Goal: Task Accomplishment & Management: Manage account settings

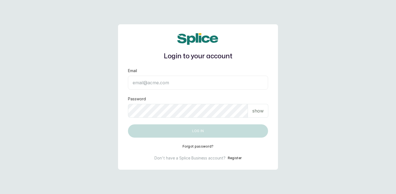
type input "[PERSON_NAME][EMAIL_ADDRESS][DOMAIN_NAME]"
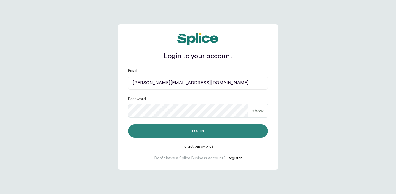
click at [215, 130] on button "Log in" at bounding box center [198, 130] width 140 height 13
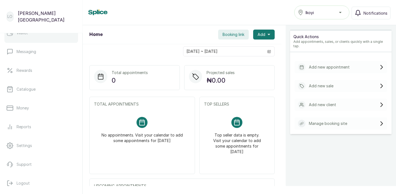
scroll to position [105, 0]
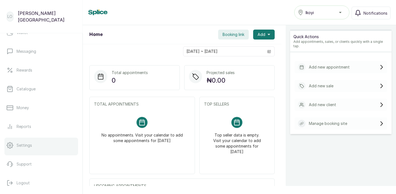
click at [60, 143] on link "Settings" at bounding box center [41, 144] width 74 height 15
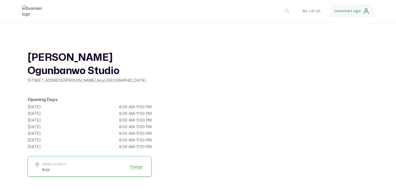
click at [115, 58] on h1 "Lakin Ogunbanwo Studio" at bounding box center [90, 64] width 124 height 26
click at [178, 97] on div "Lakin Ogunbanwo Studio 58 Raymond Njoku street , Ikoyi , Lagos Opening Days Mon…" at bounding box center [198, 116] width 396 height 166
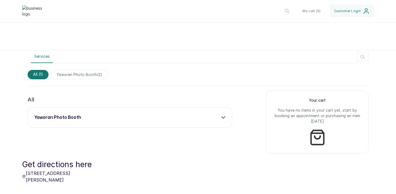
scroll to position [153, 0]
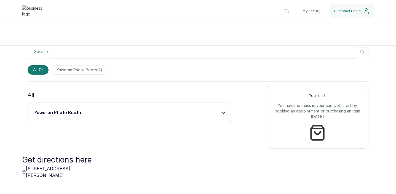
click at [214, 112] on div "yaworan photo booth" at bounding box center [129, 112] width 191 height 7
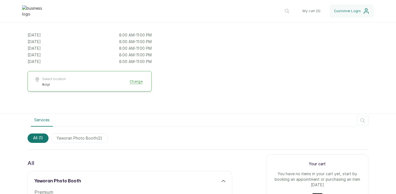
scroll to position [0, 0]
